Goal: Task Accomplishment & Management: Manage account settings

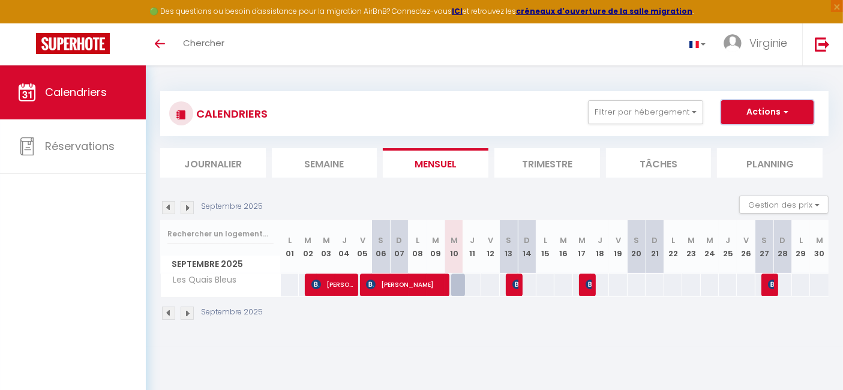
click at [769, 113] on button "Actions" at bounding box center [767, 112] width 92 height 24
click at [484, 105] on div "CALENDRIERS Filtrer par hébergement Tous Les Quais Bleus Effacer Sauvegarder Ac…" at bounding box center [494, 113] width 650 height 27
click at [769, 112] on button "Actions" at bounding box center [767, 112] width 92 height 24
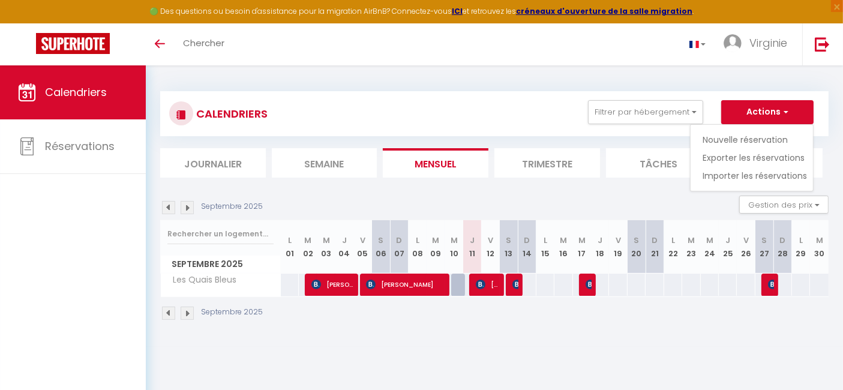
click at [596, 74] on div "CALENDRIERS Filtrer par hébergement Tous Les Quais Bleus Effacer Sauvegarder Ac…" at bounding box center [494, 205] width 697 height 281
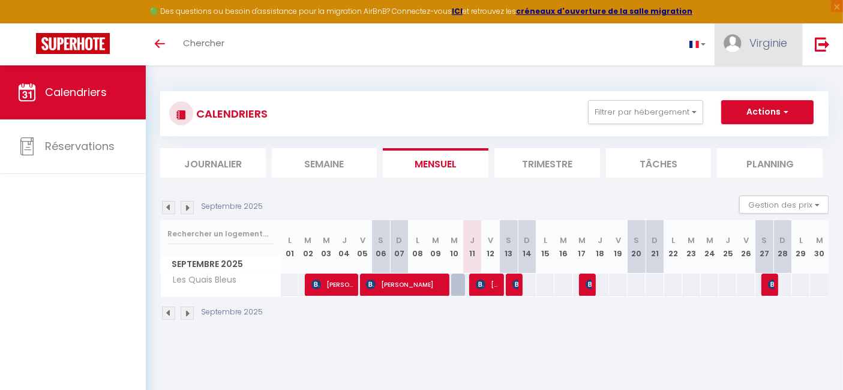
click at [733, 48] on img at bounding box center [733, 43] width 18 height 18
click at [736, 85] on link "Paramètres" at bounding box center [754, 83] width 89 height 20
click at [754, 45] on span "Virginie" at bounding box center [769, 42] width 38 height 15
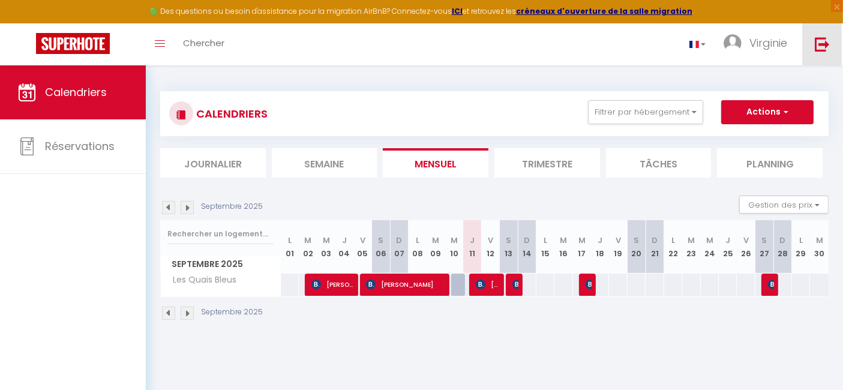
click at [823, 44] on img at bounding box center [822, 44] width 15 height 15
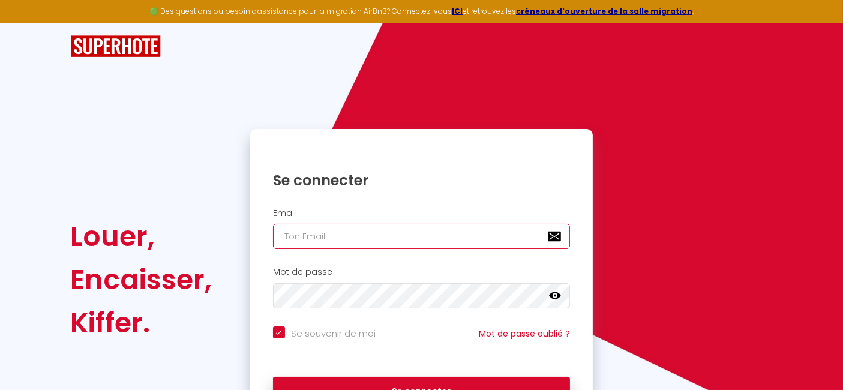
type input "[EMAIL_ADDRESS][DOMAIN_NAME]"
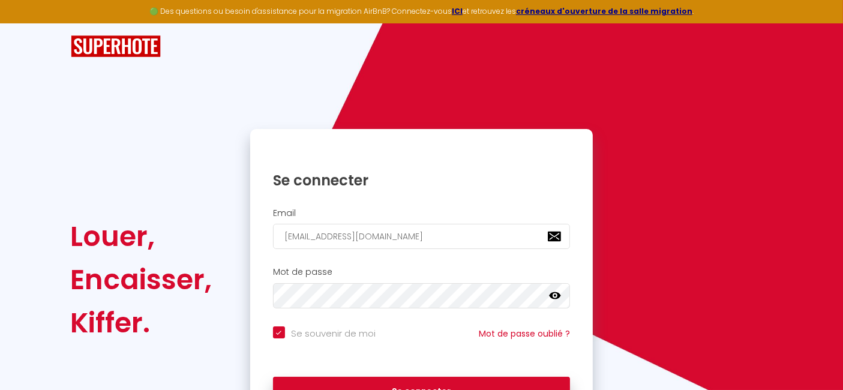
checkbox input "true"
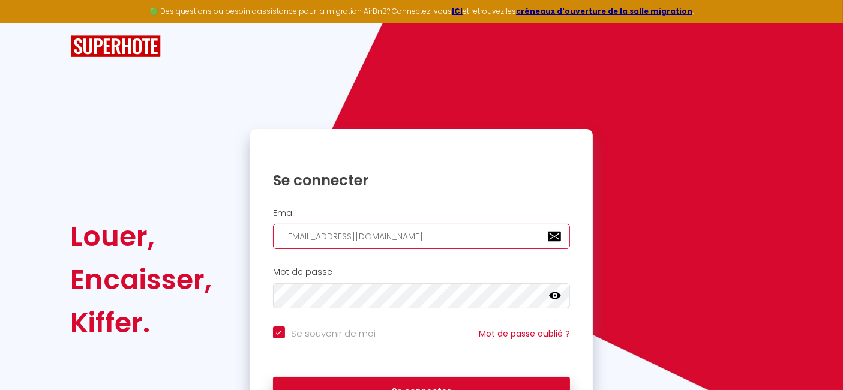
click at [421, 236] on input "[EMAIL_ADDRESS][DOMAIN_NAME]" at bounding box center [422, 236] width 298 height 25
type input "conciergerielmvannes@gmail.com"
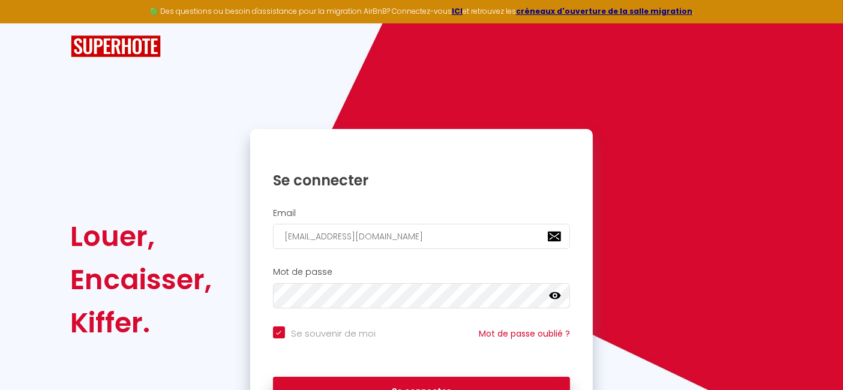
click at [555, 295] on icon at bounding box center [555, 295] width 12 height 7
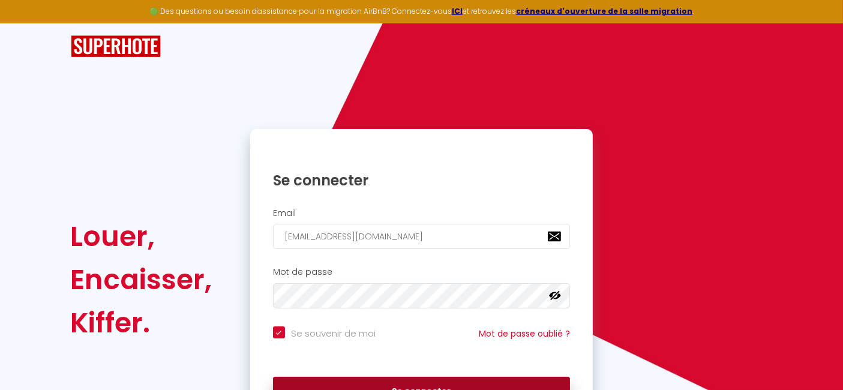
click at [407, 385] on button "Se connecter" at bounding box center [422, 392] width 298 height 30
checkbox input "true"
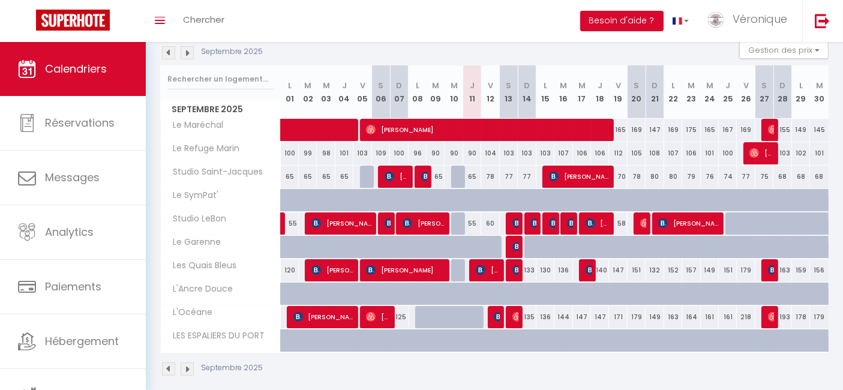
scroll to position [133, 0]
